Goal: Find specific page/section

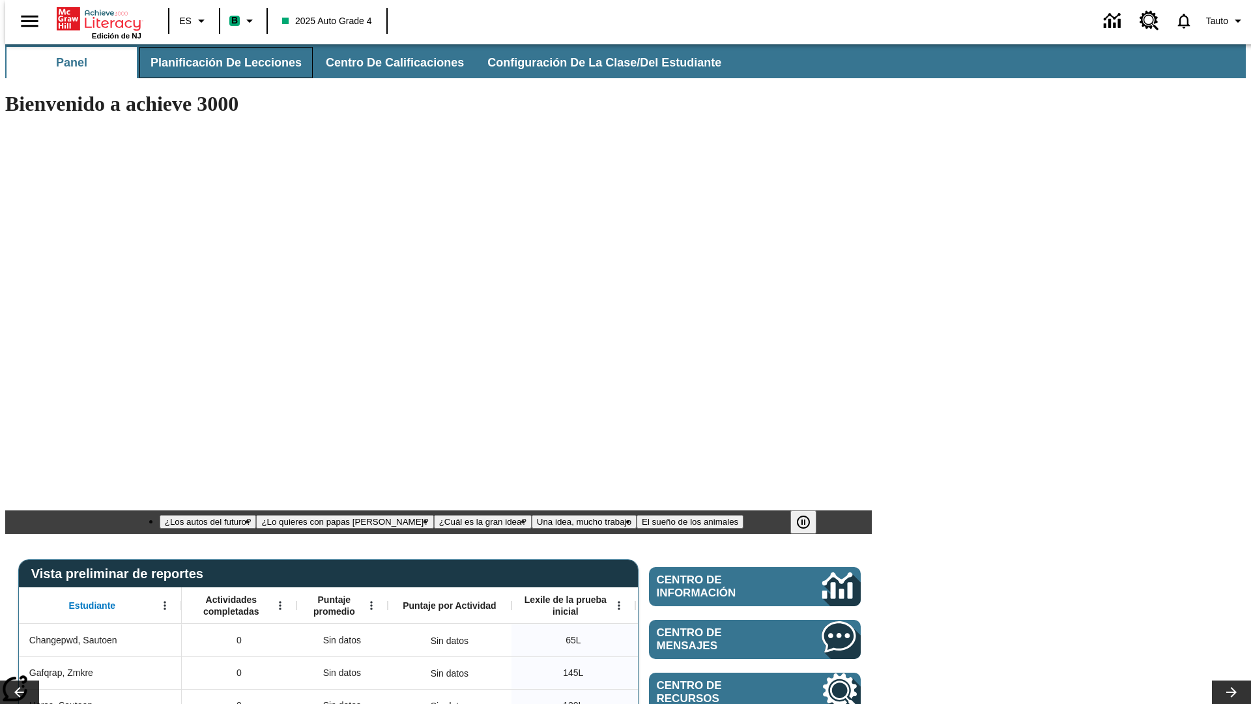
click at [218, 63] on span "Planificación de lecciones" at bounding box center [226, 62] width 151 height 15
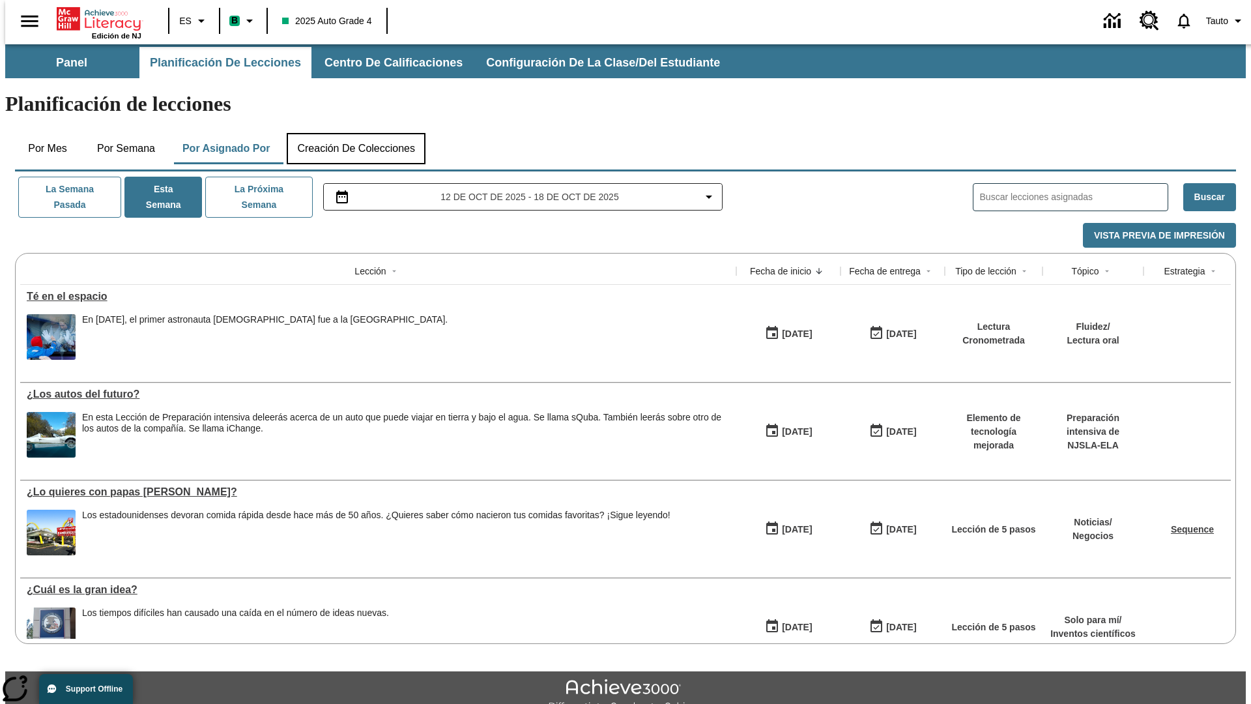
click at [356, 133] on button "Creación de colecciones" at bounding box center [356, 148] width 139 height 31
